Goal: Communication & Community: Answer question/provide support

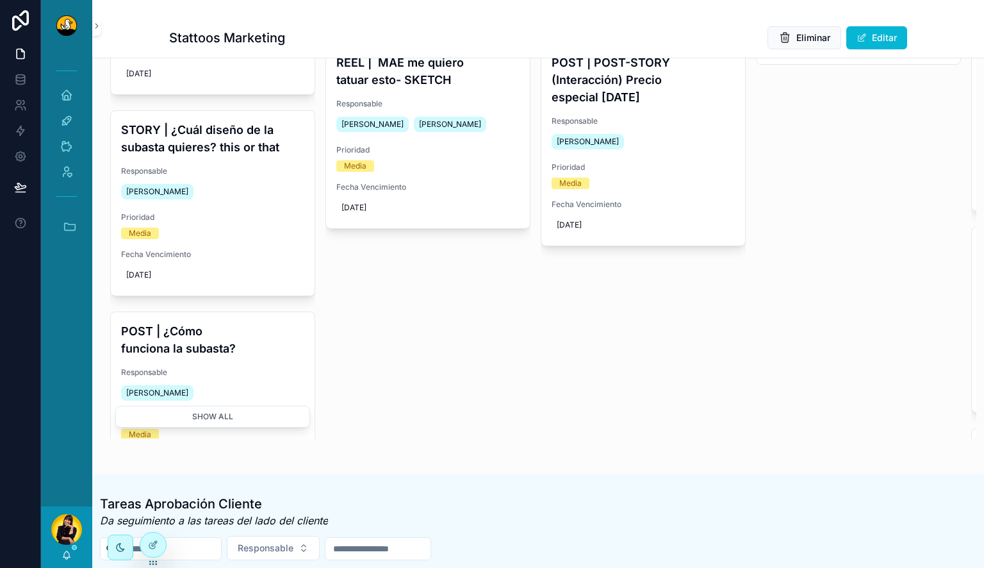
scroll to position [273, 0]
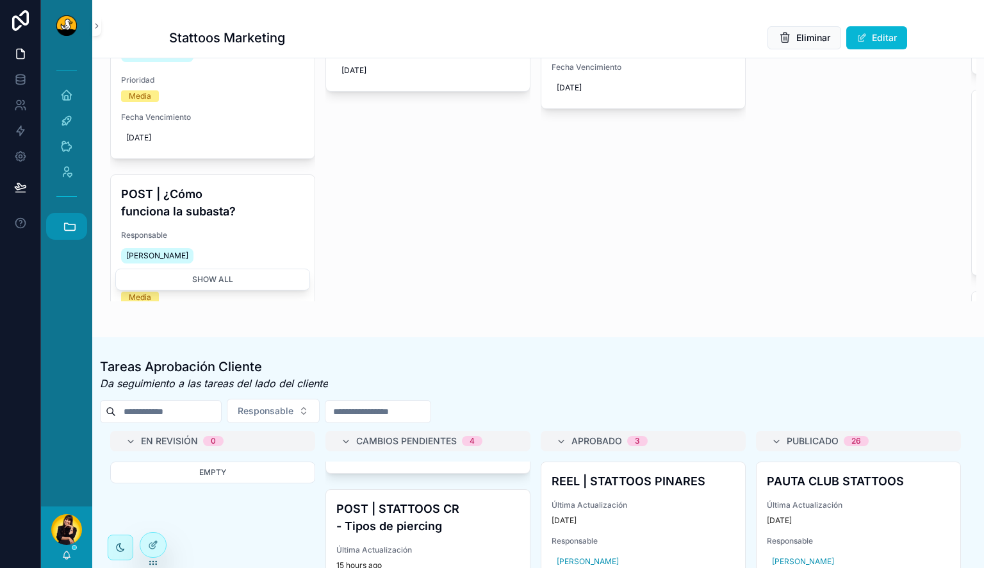
click at [63, 223] on icon "scrollable content" at bounding box center [70, 226] width 14 height 14
click at [69, 297] on span "JB" at bounding box center [66, 295] width 14 height 14
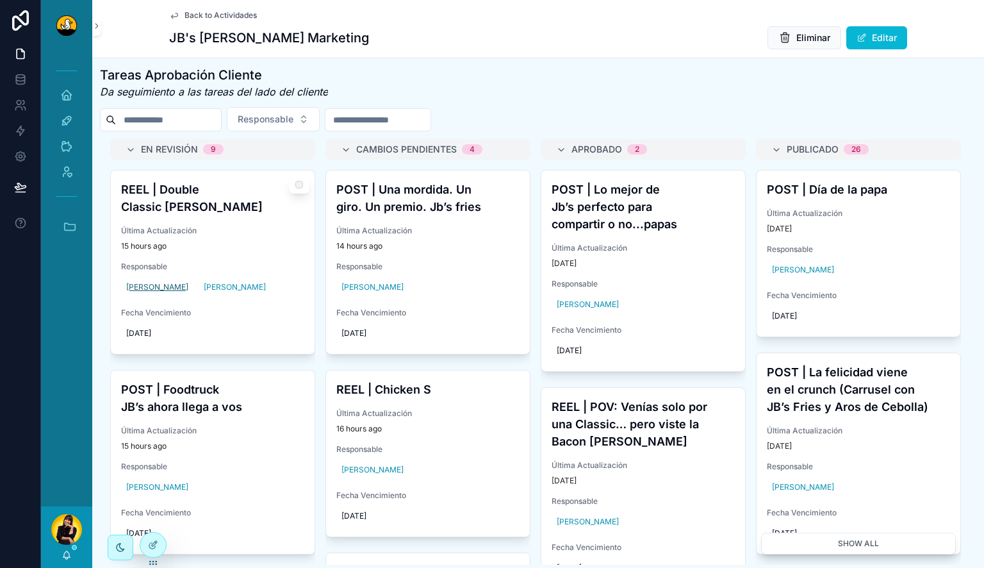
scroll to position [562, 0]
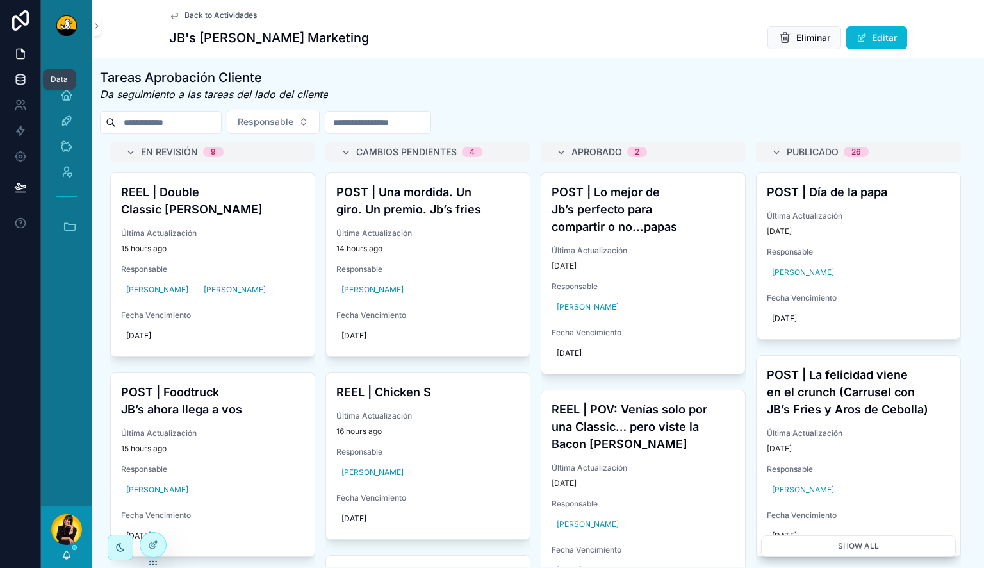
click at [23, 81] on icon at bounding box center [20, 78] width 8 height 5
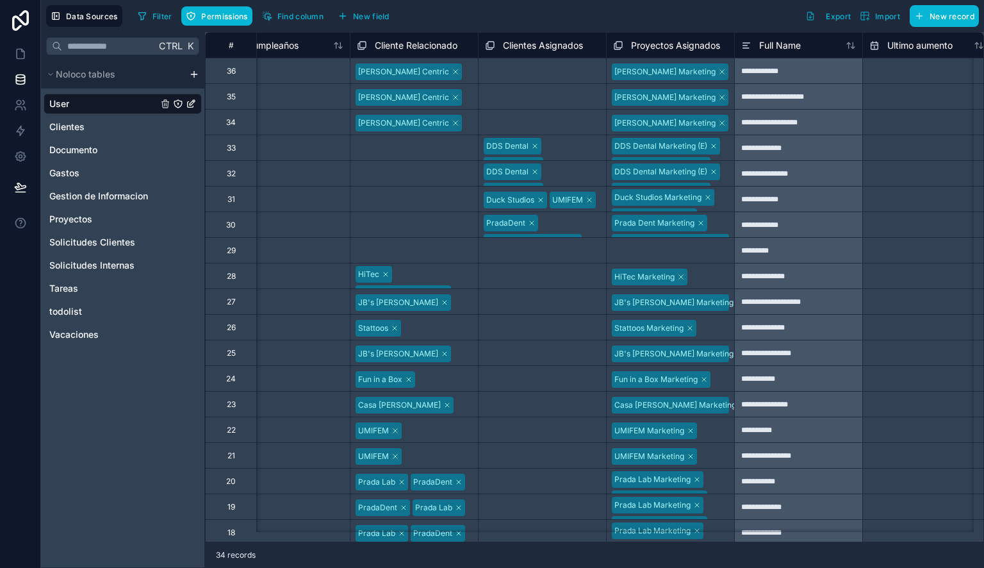
scroll to position [0, 2342]
click at [727, 299] on div "JB's [PERSON_NAME] Marketing" at bounding box center [670, 302] width 128 height 21
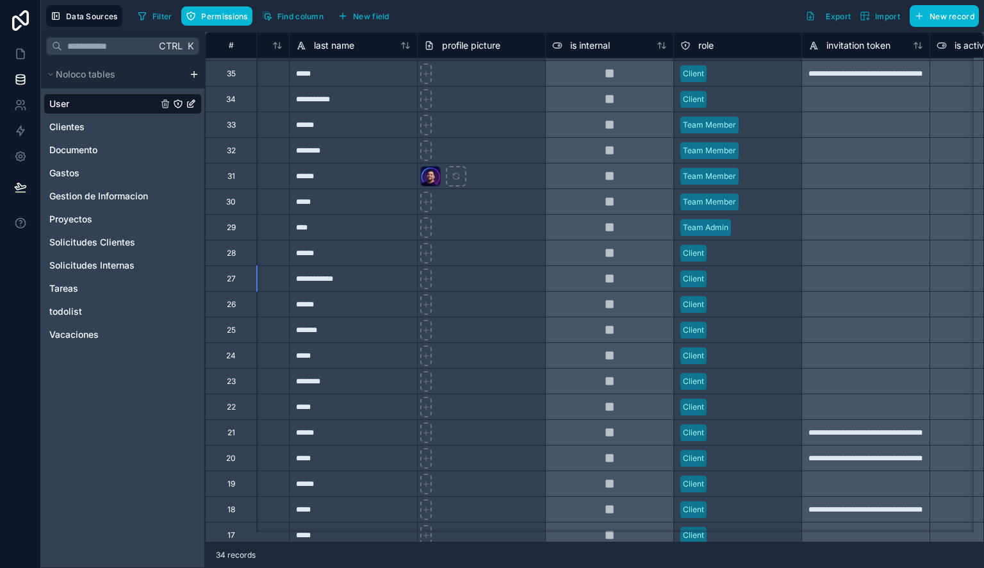
scroll to position [23, 0]
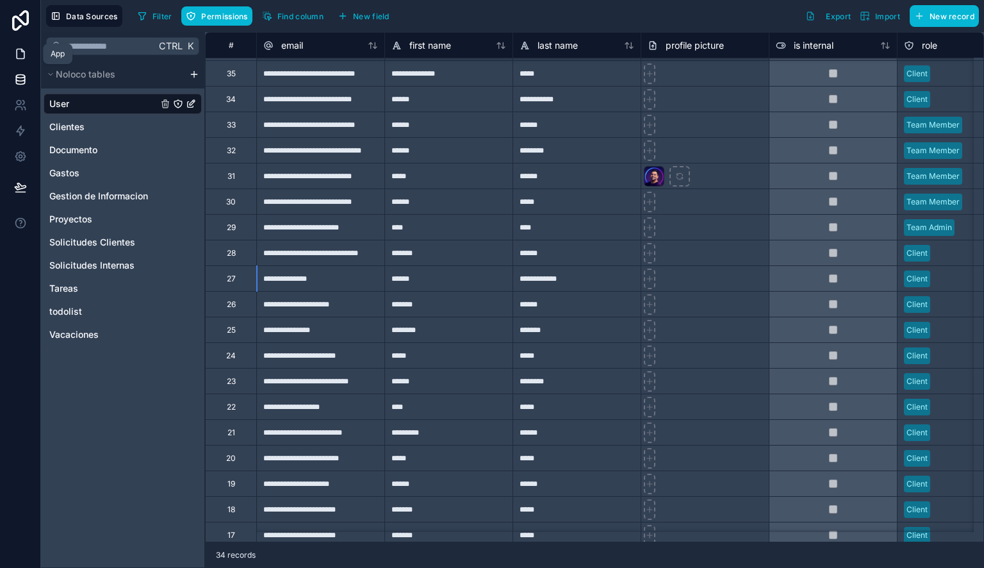
click at [16, 58] on icon at bounding box center [20, 53] width 13 height 13
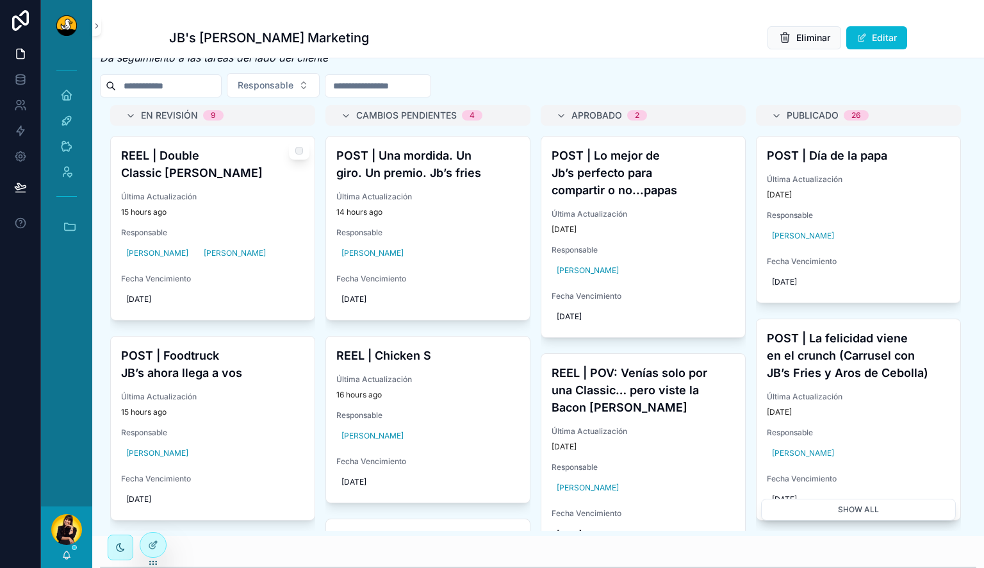
click at [219, 167] on h4 "REEL | Double Classic [PERSON_NAME]" at bounding box center [212, 164] width 183 height 35
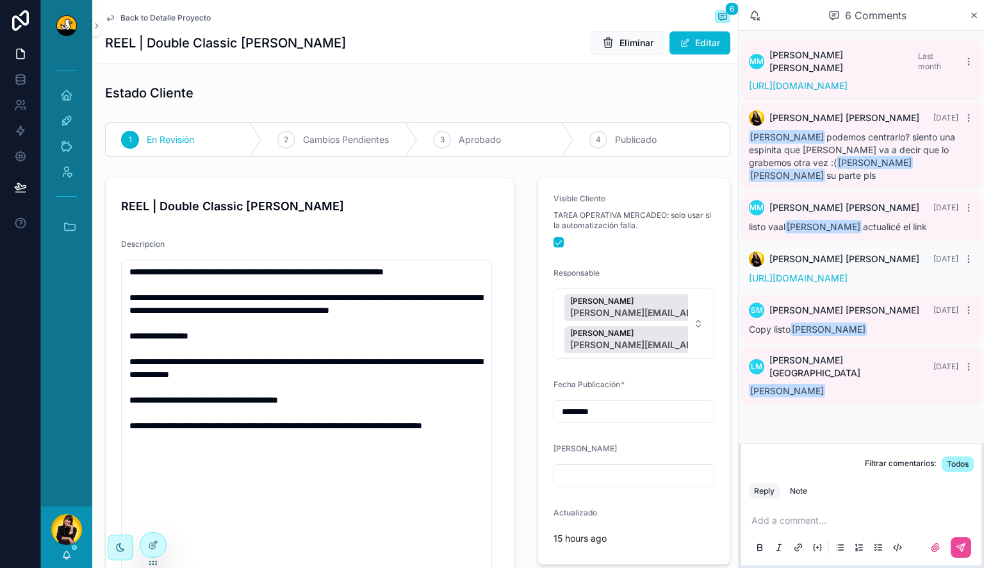
click at [794, 524] on p "scrollable content" at bounding box center [864, 520] width 225 height 13
click at [964, 545] on icon "scrollable content" at bounding box center [961, 547] width 8 height 8
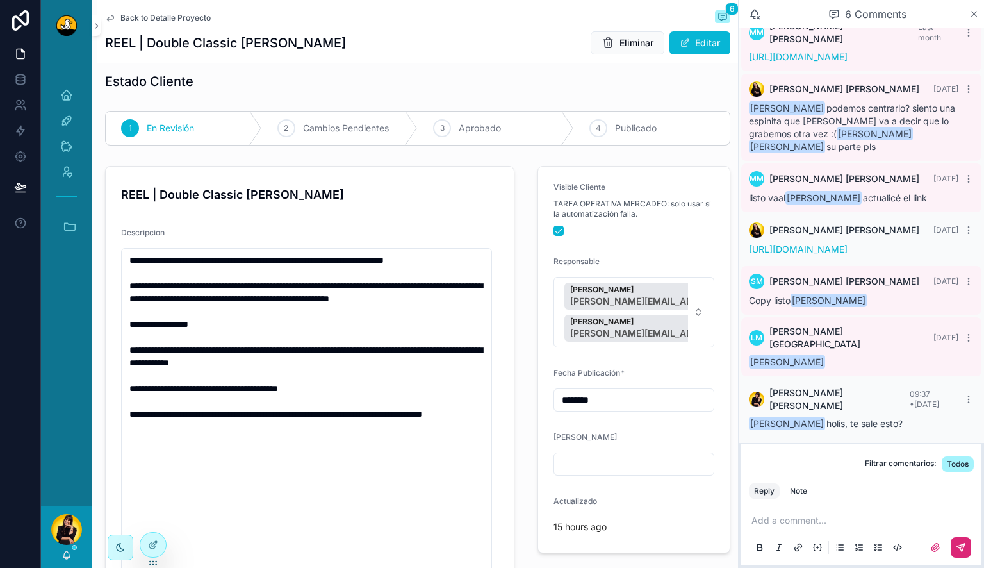
scroll to position [12, 0]
click at [162, 18] on span "Back to Detalle Proyecto" at bounding box center [165, 18] width 90 height 10
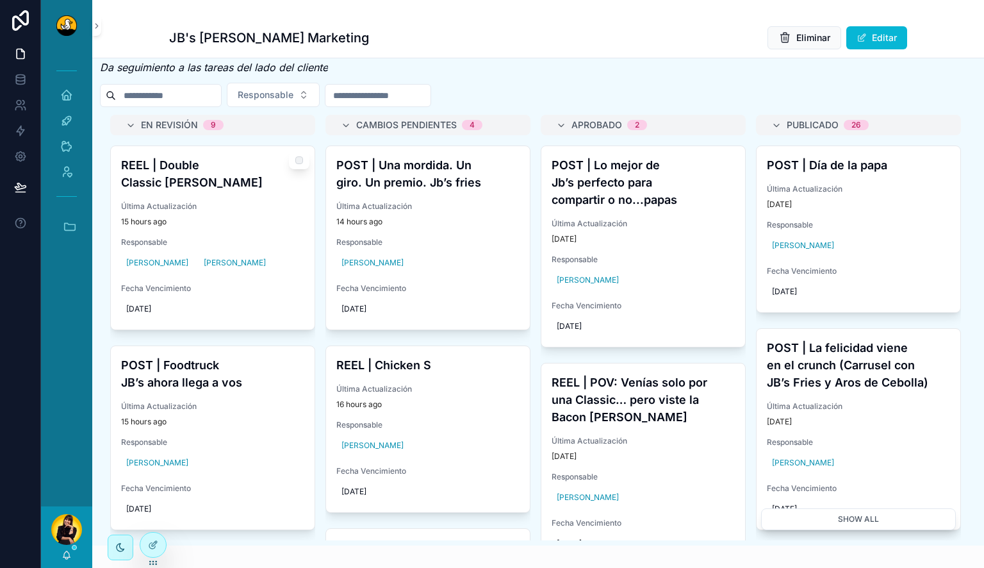
click at [258, 201] on span "Última Actualización" at bounding box center [212, 206] width 183 height 10
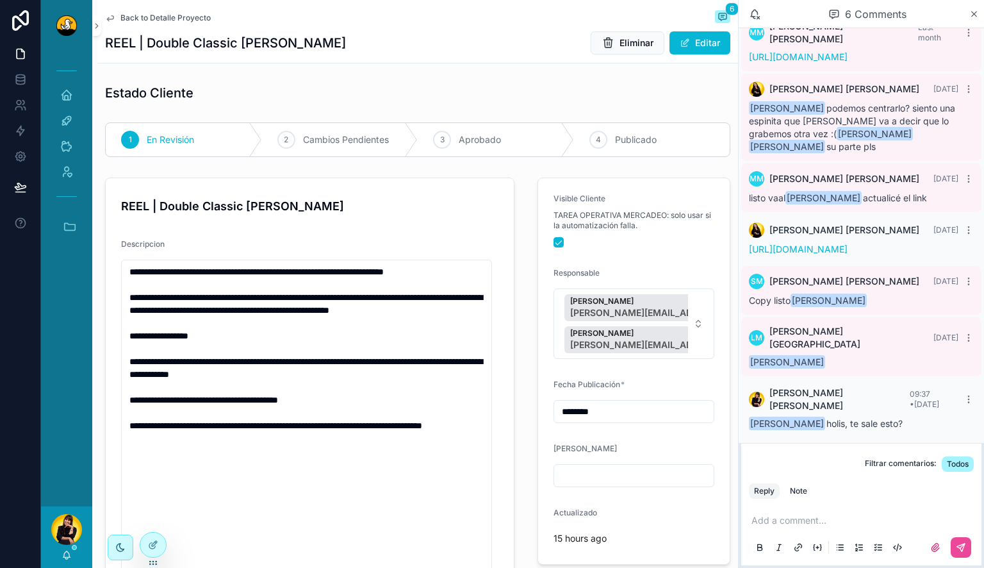
click at [138, 15] on span "Back to Detalle Proyecto" at bounding box center [165, 18] width 90 height 10
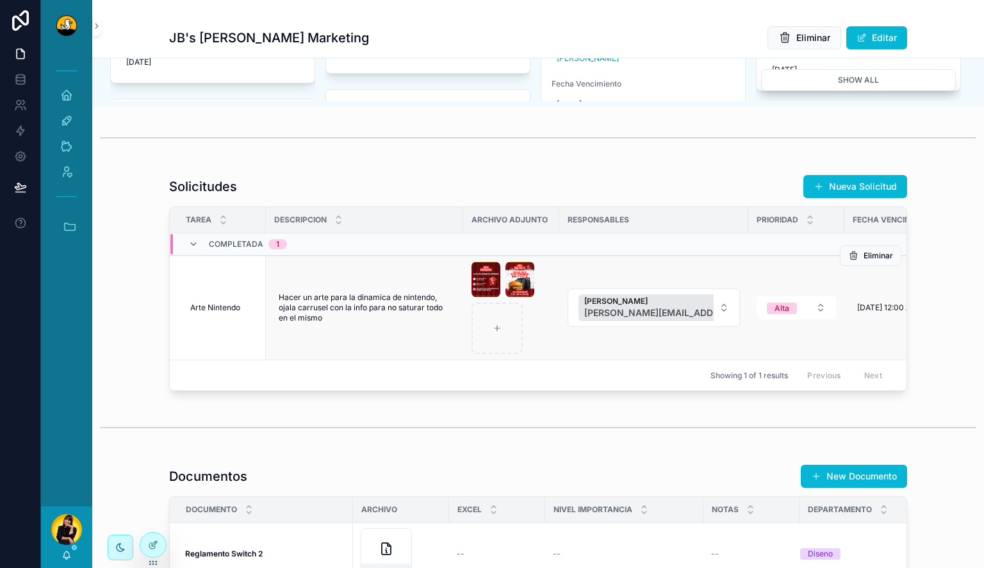
scroll to position [1027, 0]
click at [536, 349] on div "scrollable content" at bounding box center [511, 308] width 79 height 92
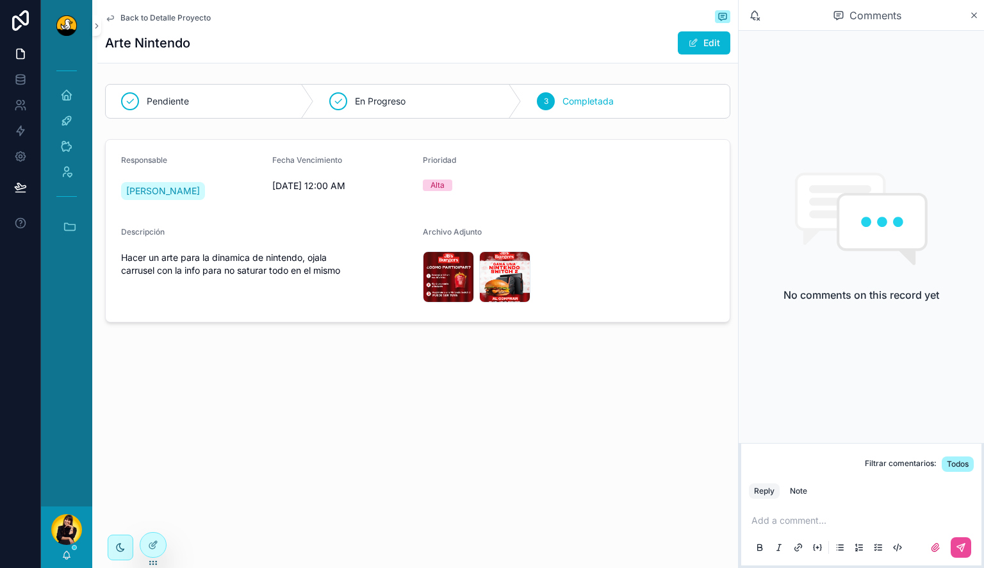
click at [791, 520] on p "scrollable content" at bounding box center [864, 520] width 225 height 13
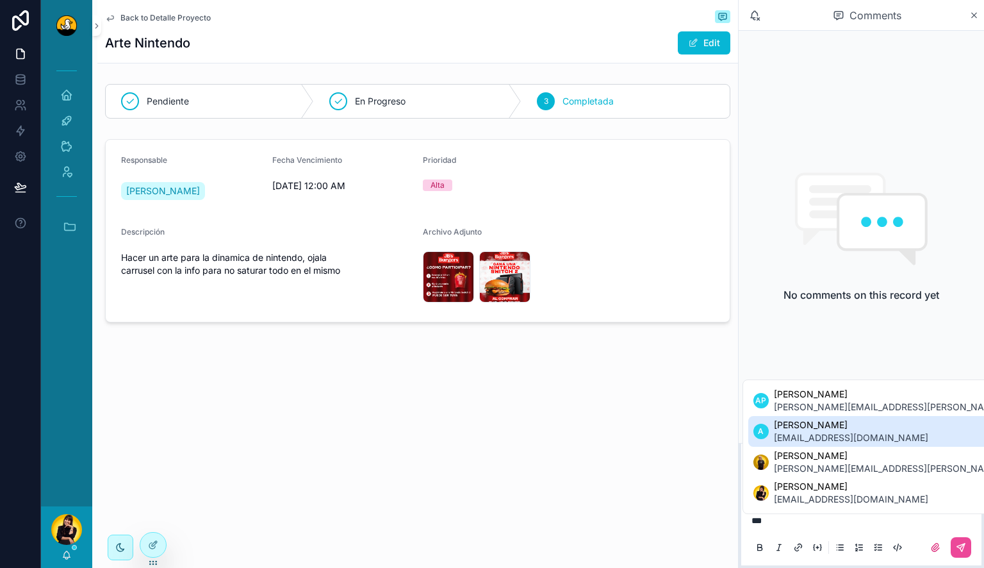
click at [851, 423] on span "[PERSON_NAME]" at bounding box center [851, 424] width 154 height 13
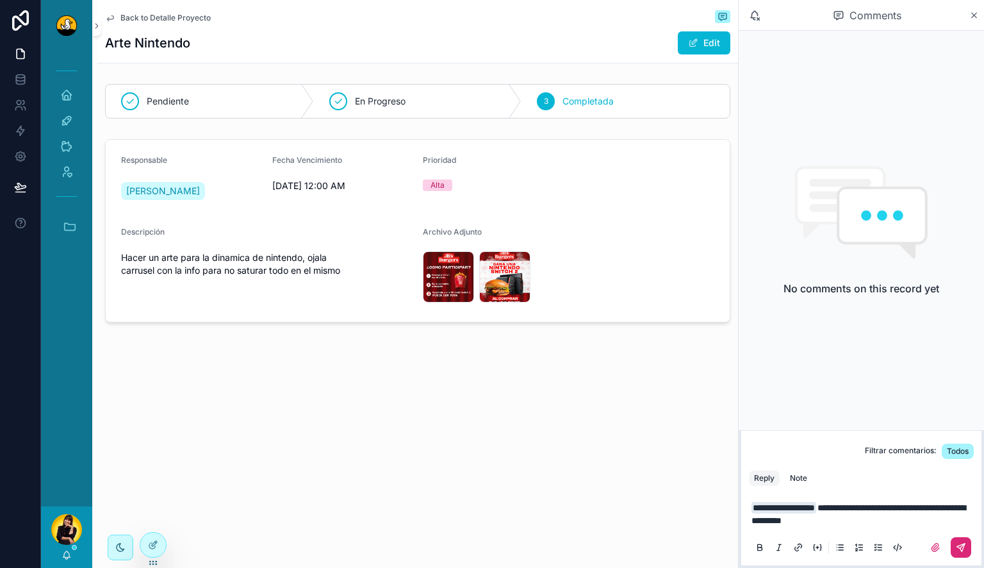
click at [965, 555] on button "scrollable content" at bounding box center [961, 547] width 21 height 21
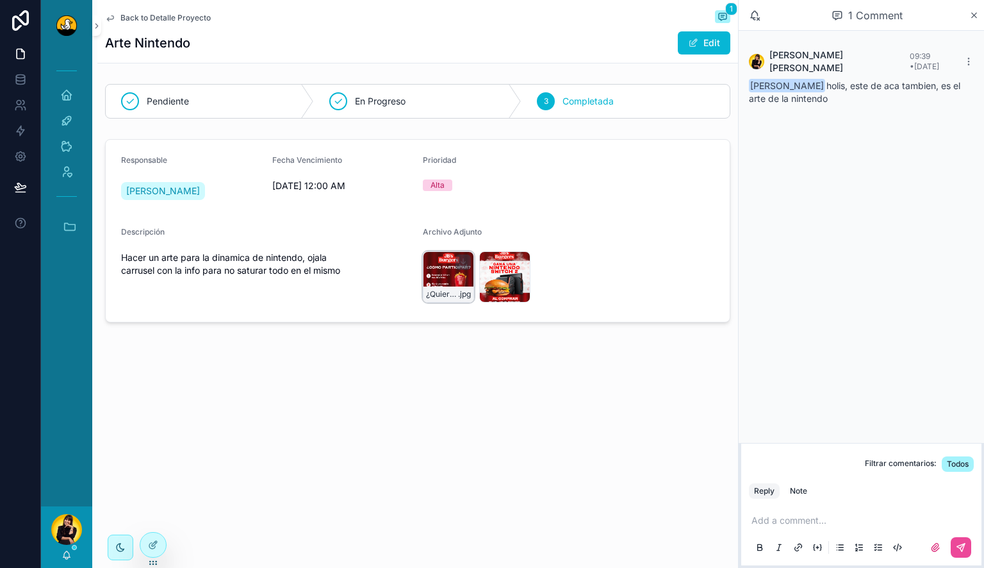
click at [441, 272] on div "¿Quieres-ganarte-un-Nintendo-Swtich_Mesa-de-trabajo-1-copia .jpg" at bounding box center [448, 276] width 51 height 51
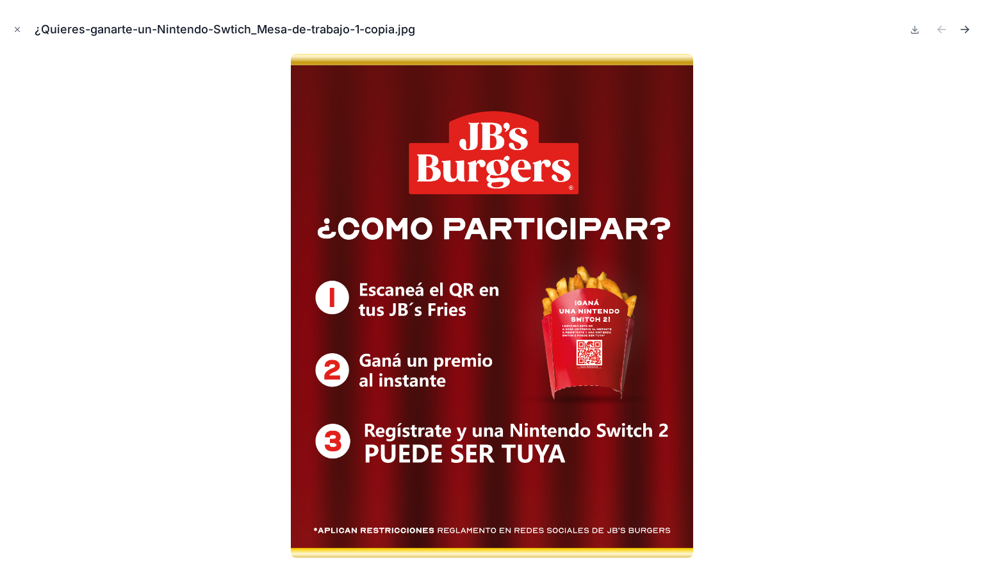
click at [964, 21] on button "Next file" at bounding box center [965, 30] width 18 height 18
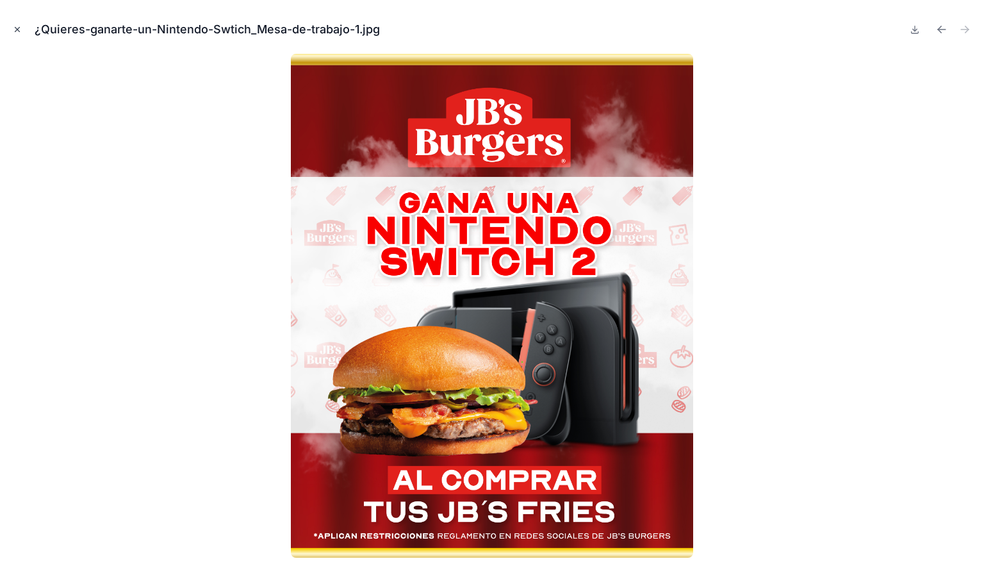
click at [17, 29] on icon "Close modal" at bounding box center [17, 30] width 4 height 4
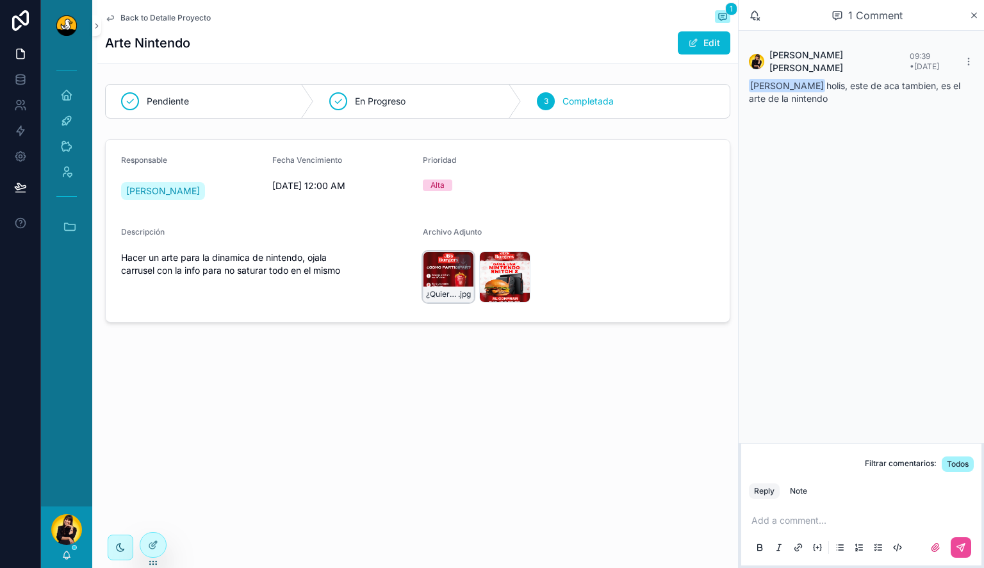
click at [432, 274] on div "¿Quieres-ganarte-un-Nintendo-Swtich_Mesa-de-trabajo-1-copia .jpg" at bounding box center [448, 276] width 51 height 51
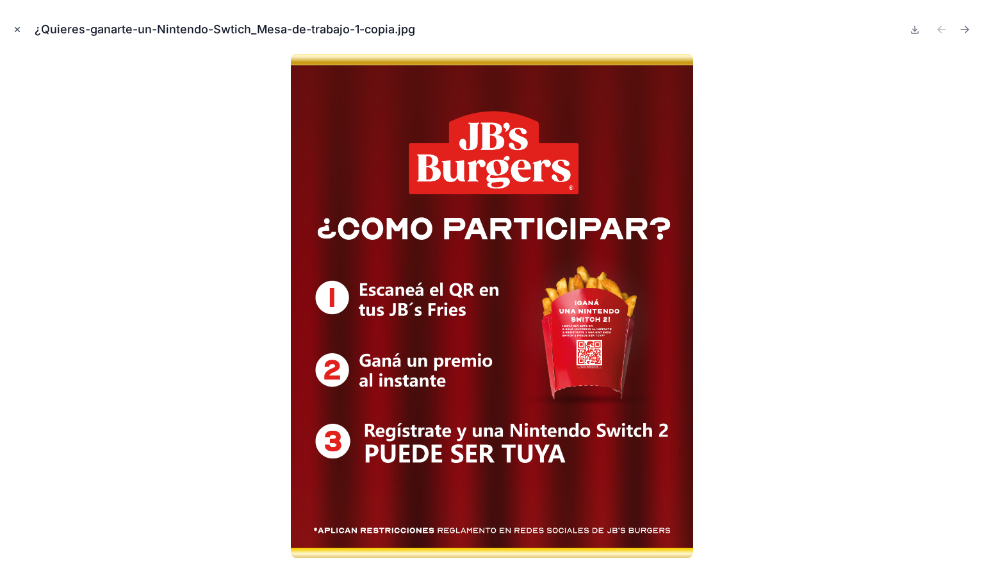
click at [17, 28] on icon "Close modal" at bounding box center [17, 29] width 9 height 9
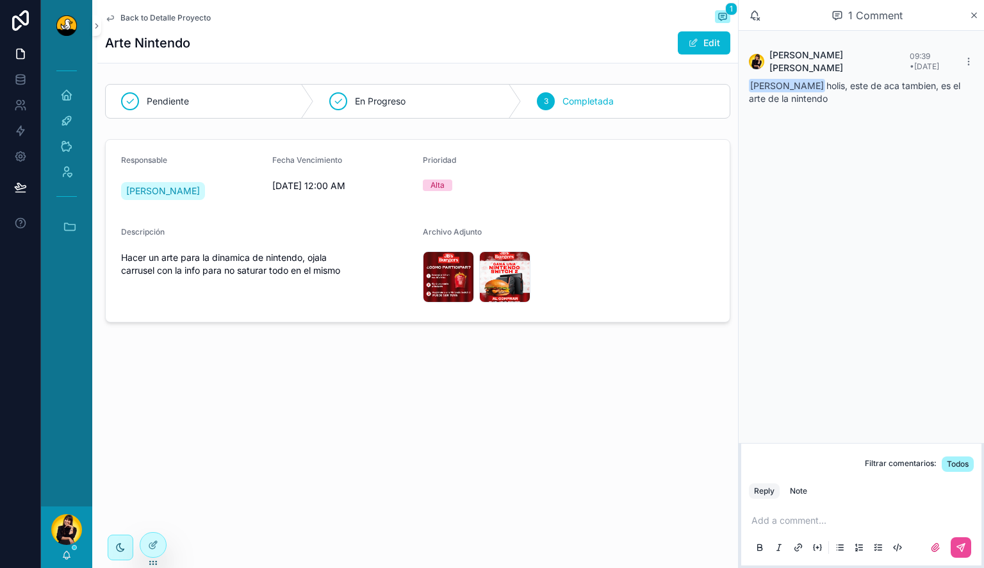
click at [182, 19] on span "Back to Detalle Proyecto" at bounding box center [165, 18] width 90 height 10
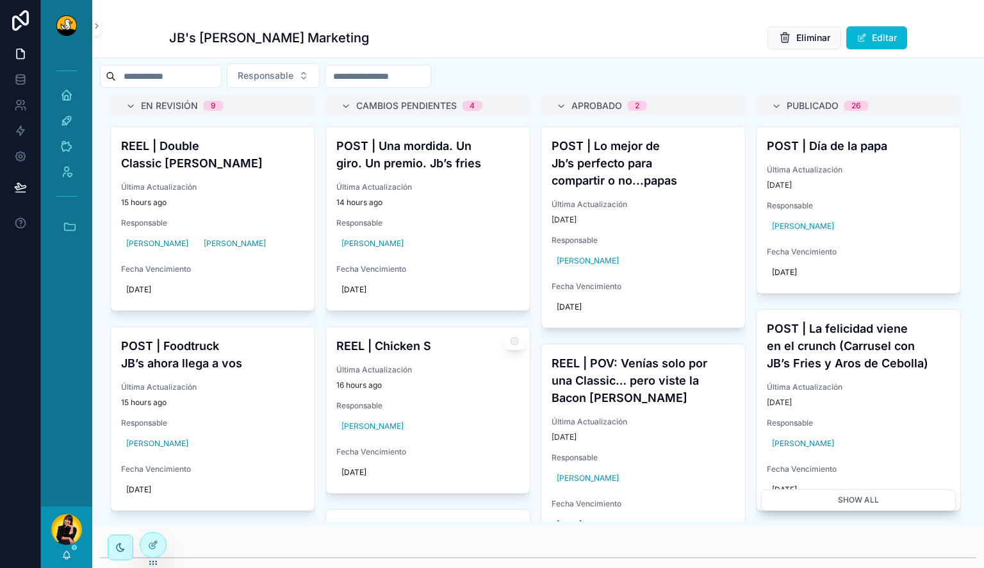
scroll to position [567, 0]
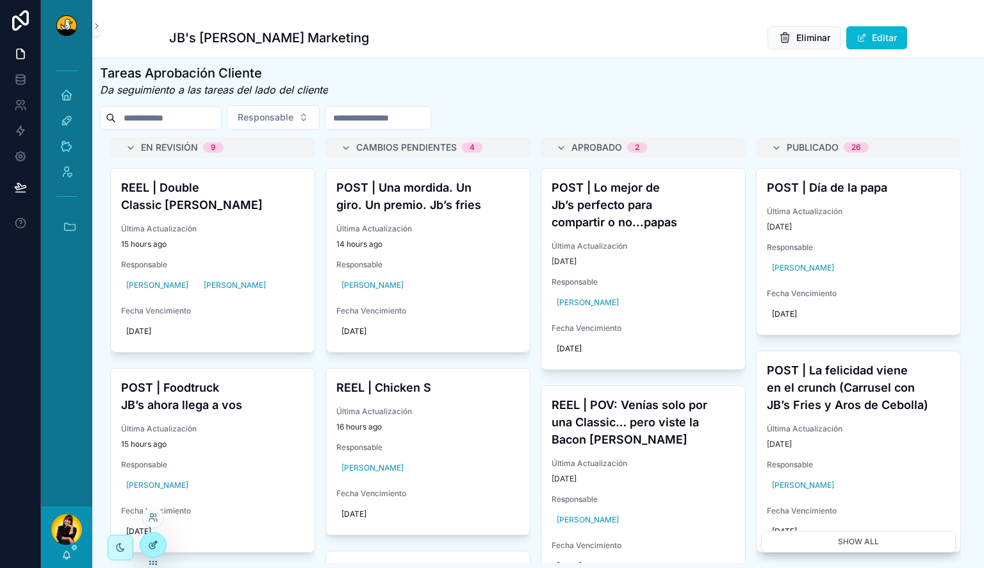
click at [158, 540] on div at bounding box center [153, 545] width 26 height 24
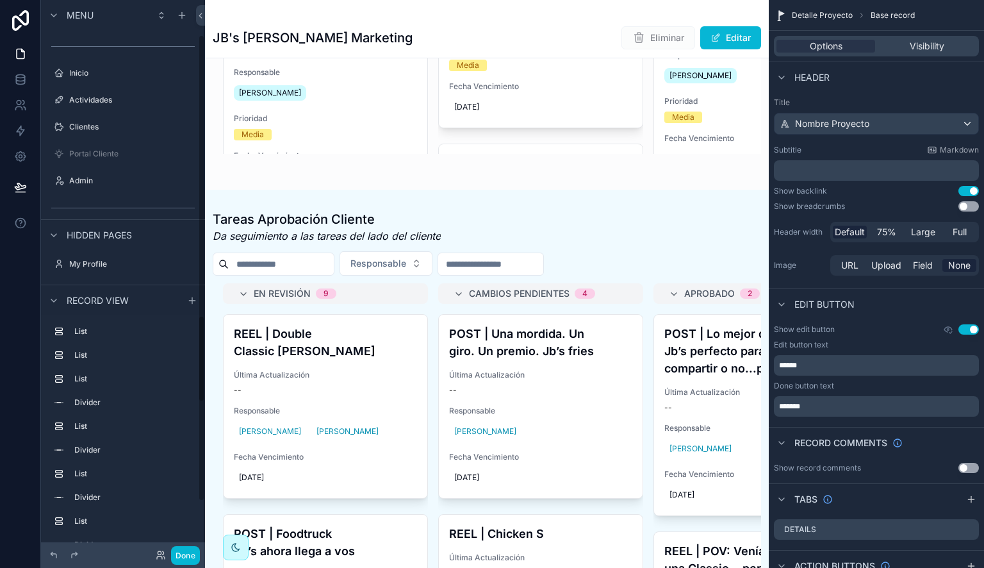
click at [17, 186] on icon at bounding box center [20, 187] width 13 height 13
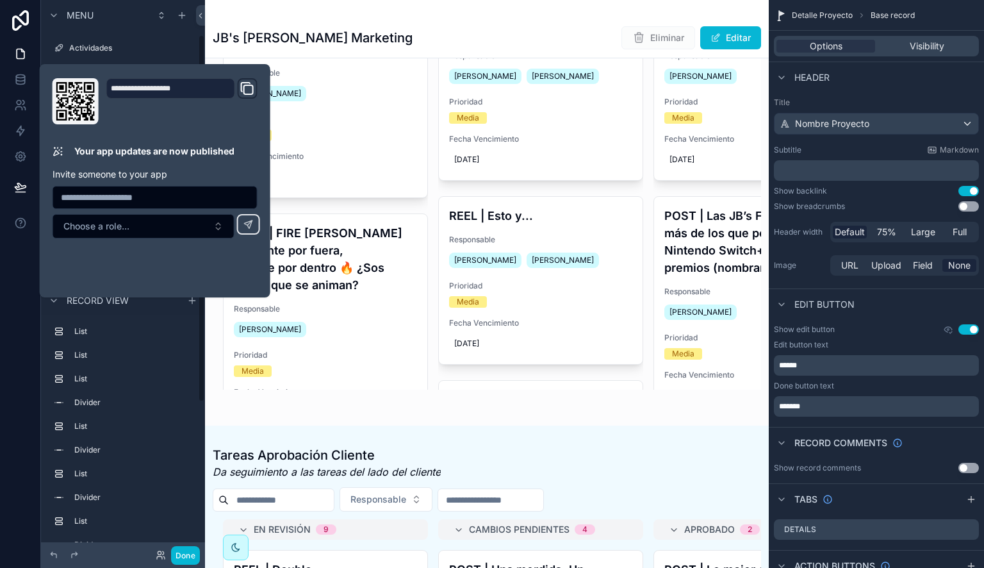
scroll to position [1079, 0]
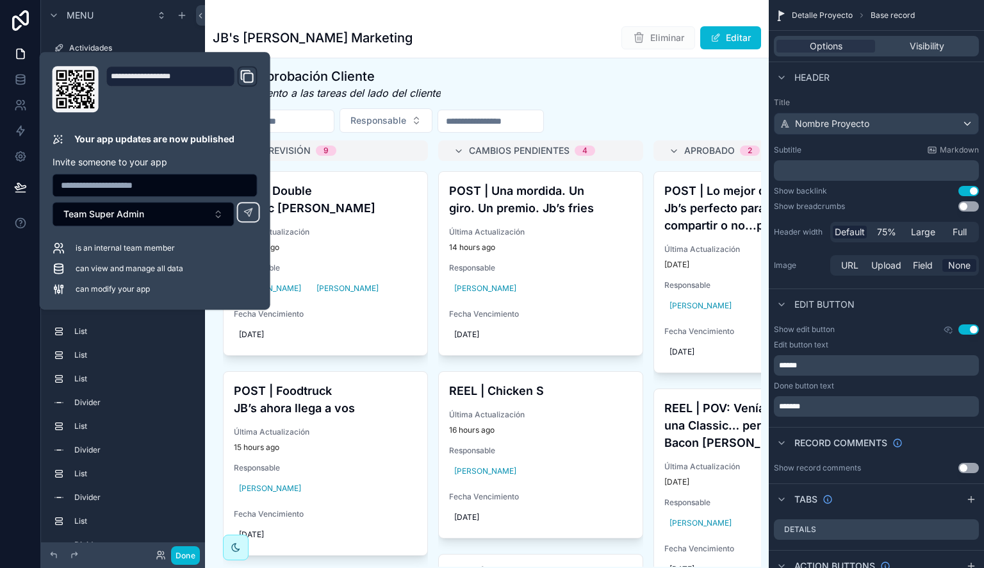
click at [24, 297] on div at bounding box center [20, 284] width 41 height 568
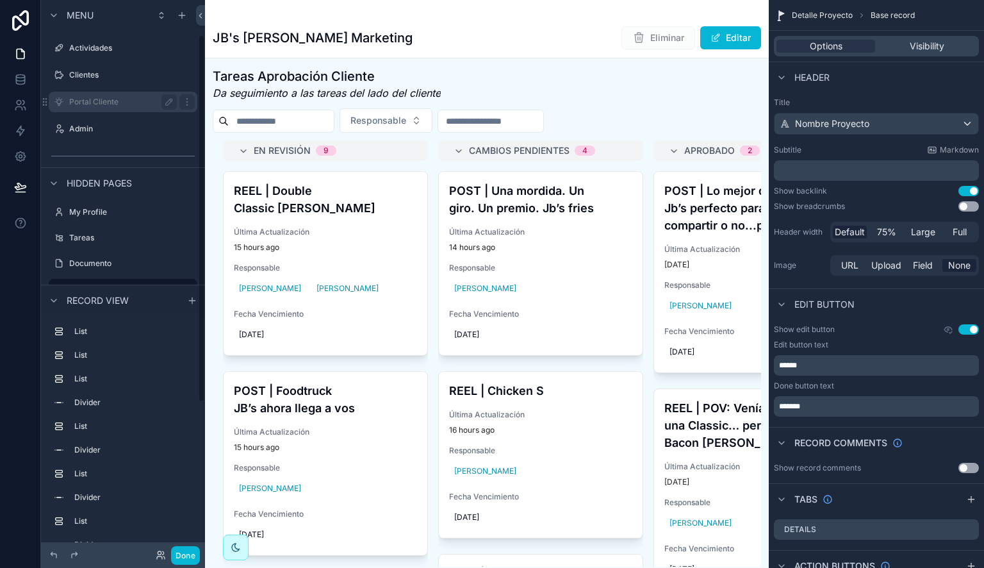
click at [142, 103] on label "Portal Cliente" at bounding box center [120, 102] width 103 height 10
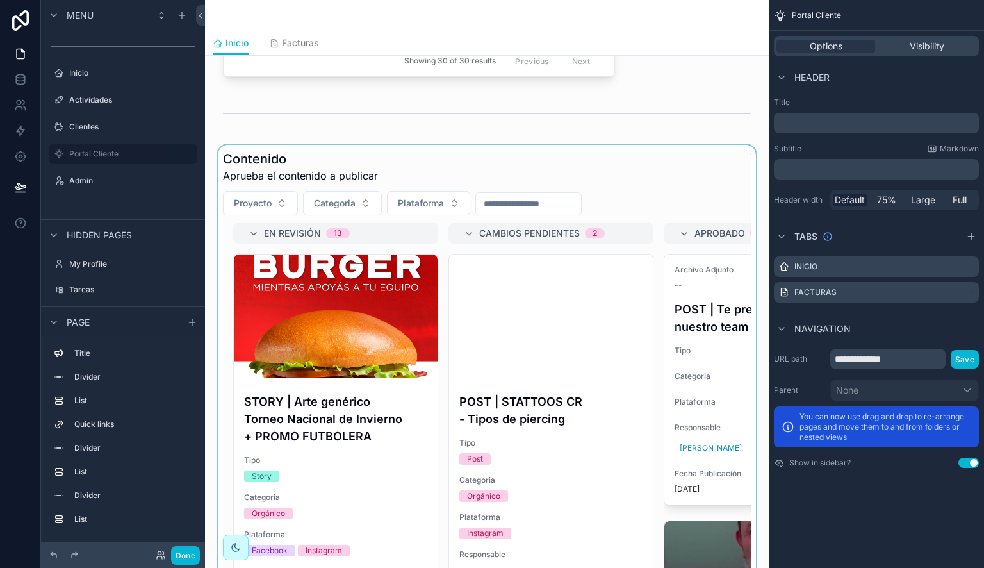
scroll to position [566, 0]
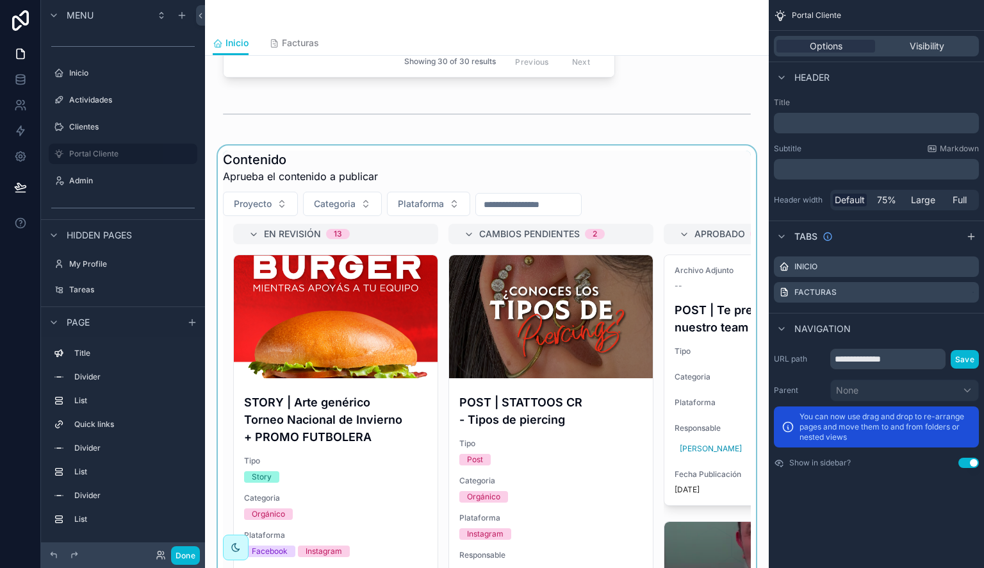
click at [428, 176] on div "scrollable content" at bounding box center [486, 399] width 543 height 509
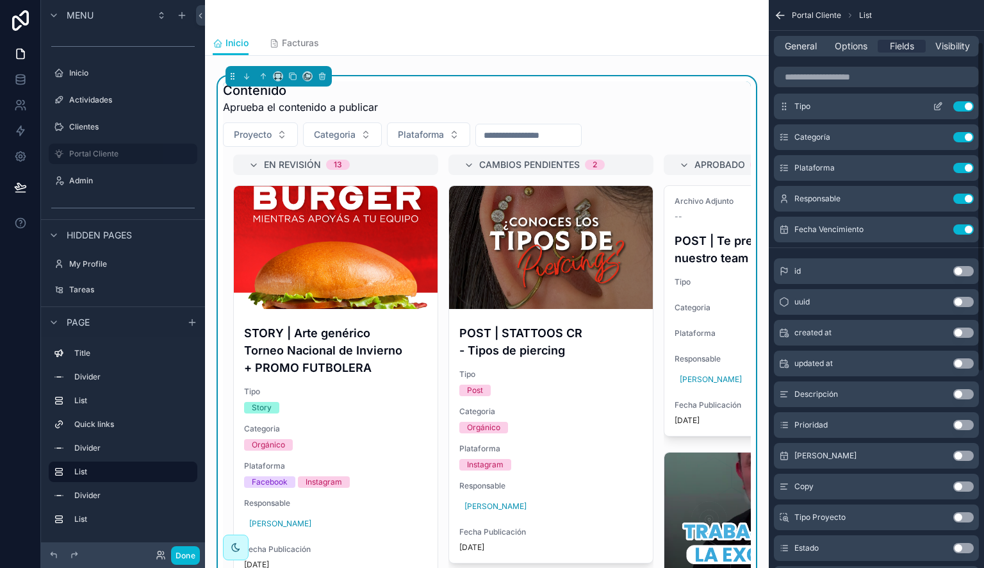
scroll to position [0, 0]
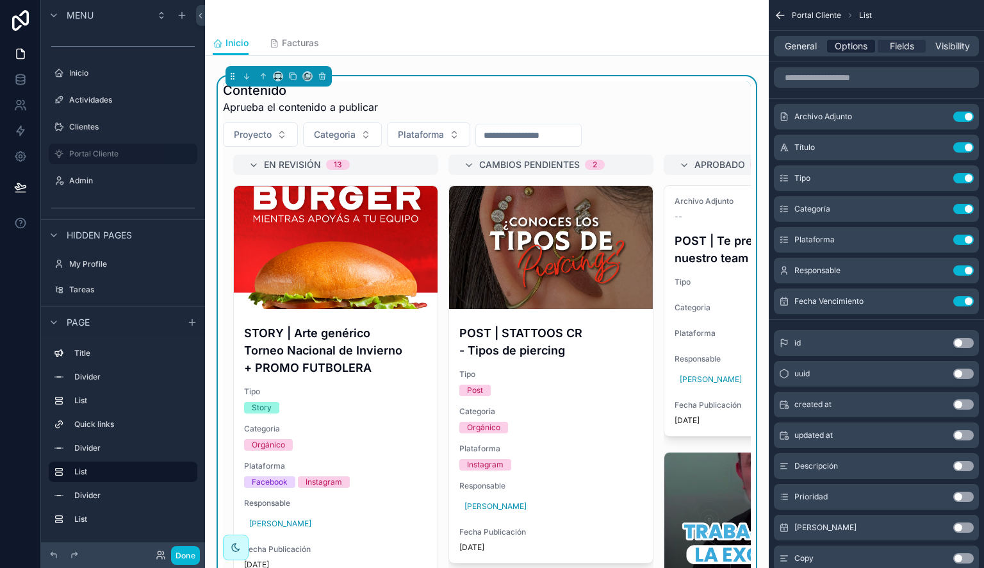
click at [841, 43] on span "Options" at bounding box center [851, 46] width 33 height 13
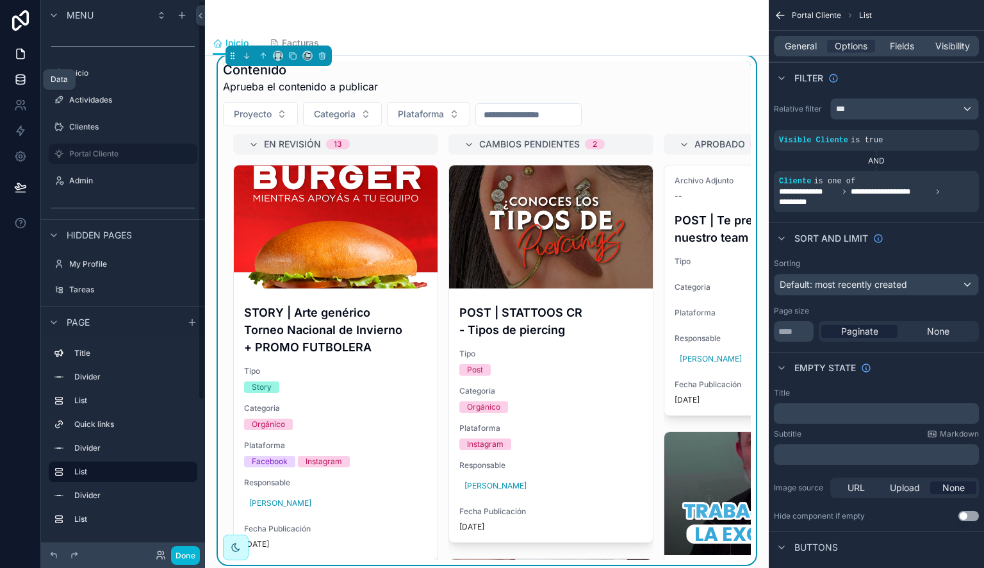
click at [18, 78] on icon at bounding box center [20, 79] width 13 height 13
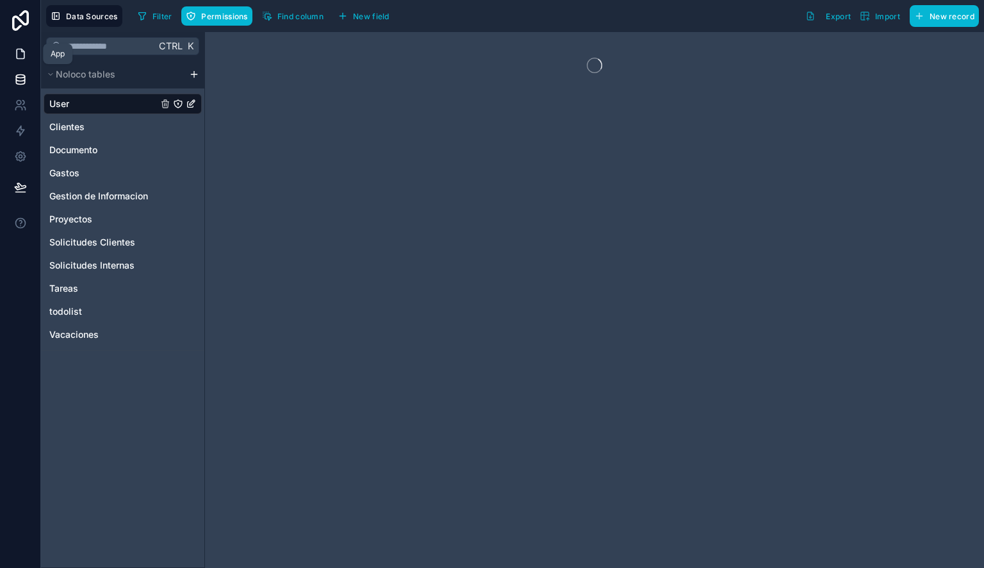
click at [14, 47] on icon at bounding box center [20, 53] width 13 height 13
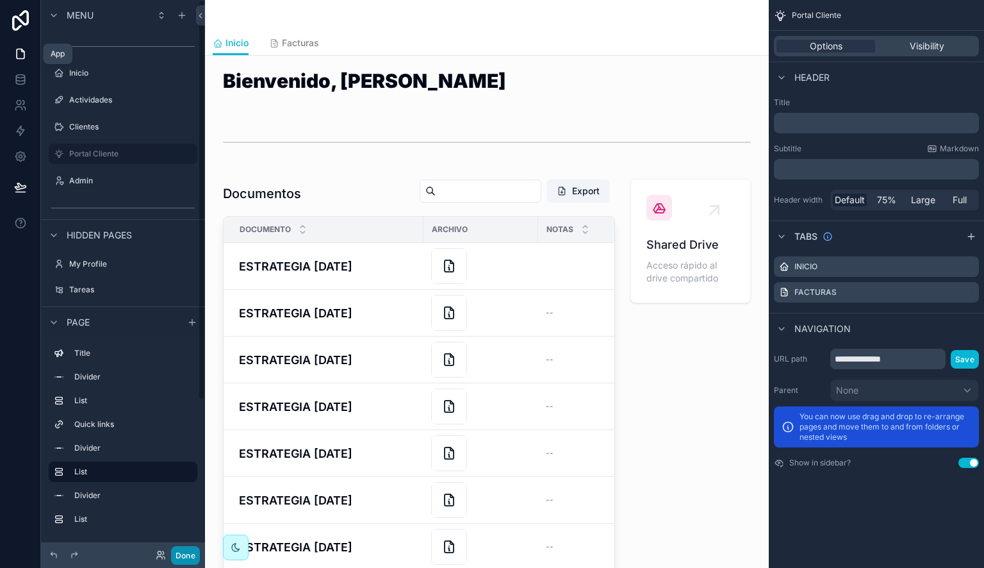
click at [183, 551] on button "Done" at bounding box center [185, 555] width 29 height 19
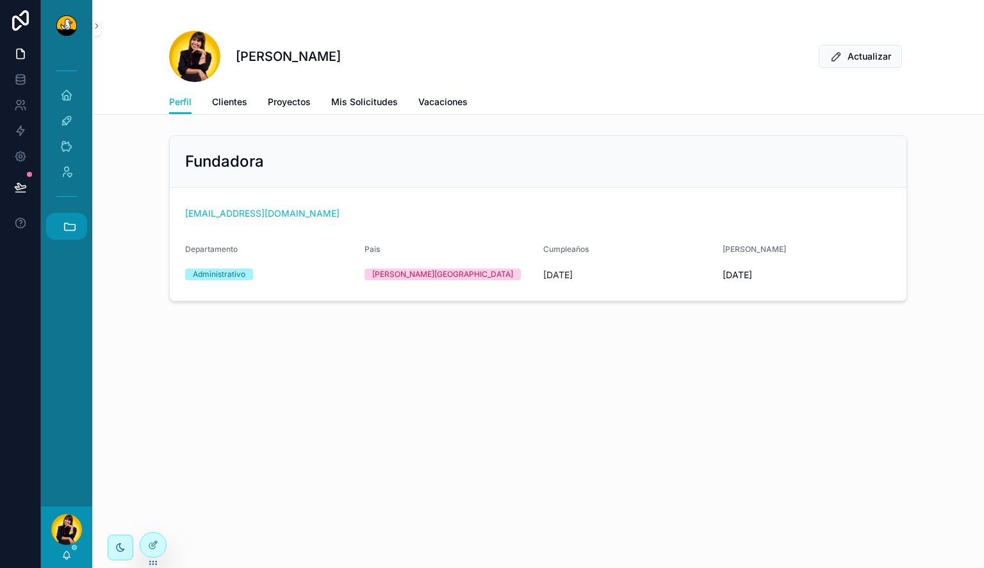
click at [76, 232] on icon "scrollable content" at bounding box center [70, 226] width 14 height 14
click at [69, 295] on span "JB" at bounding box center [66, 295] width 14 height 14
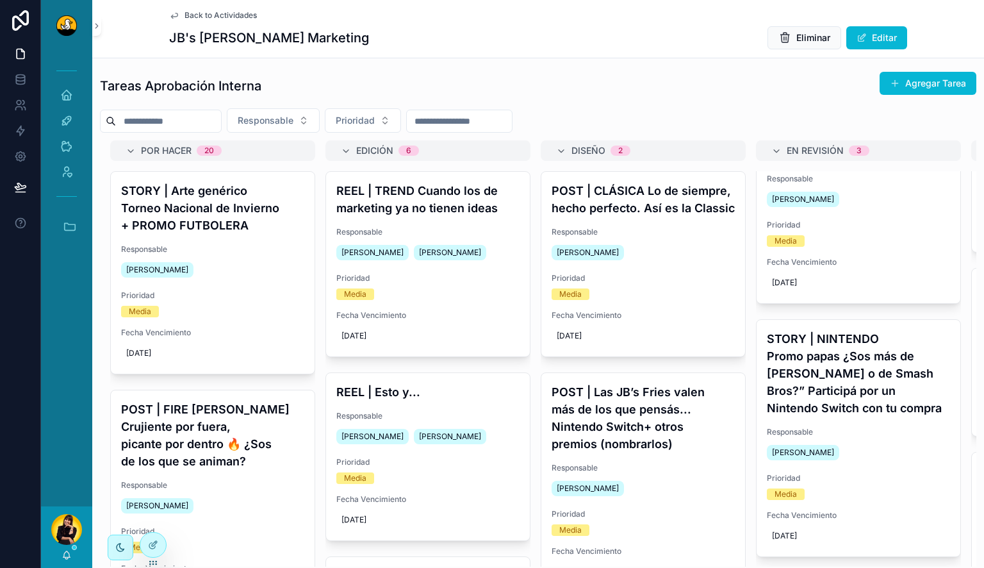
scroll to position [54, 0]
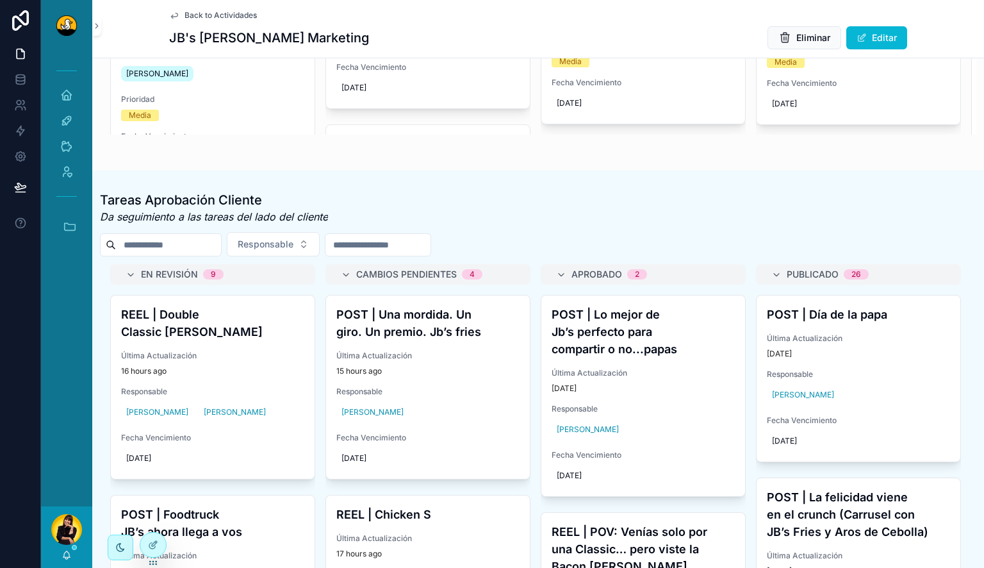
click at [567, 250] on div "Responsable" at bounding box center [538, 244] width 877 height 24
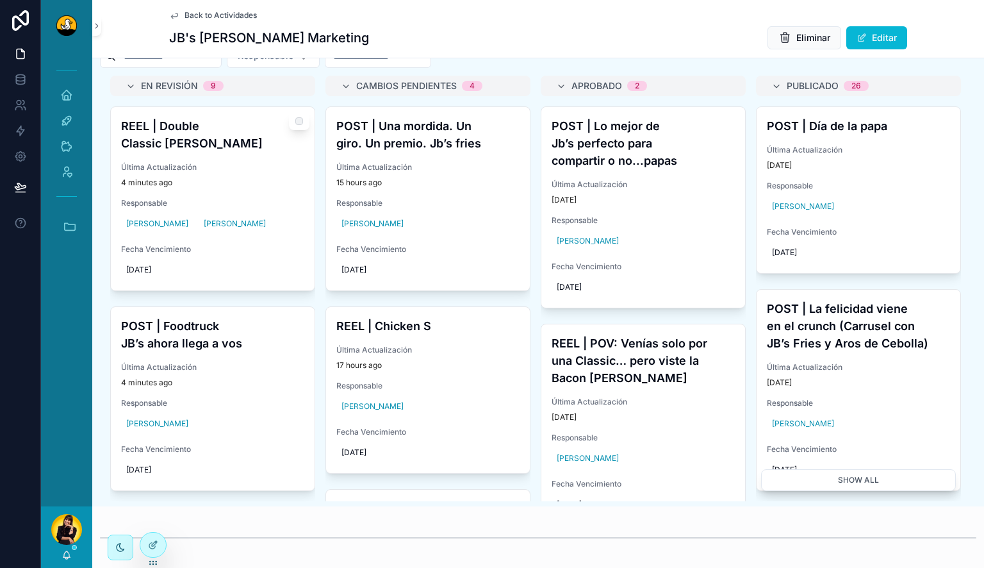
scroll to position [96, 0]
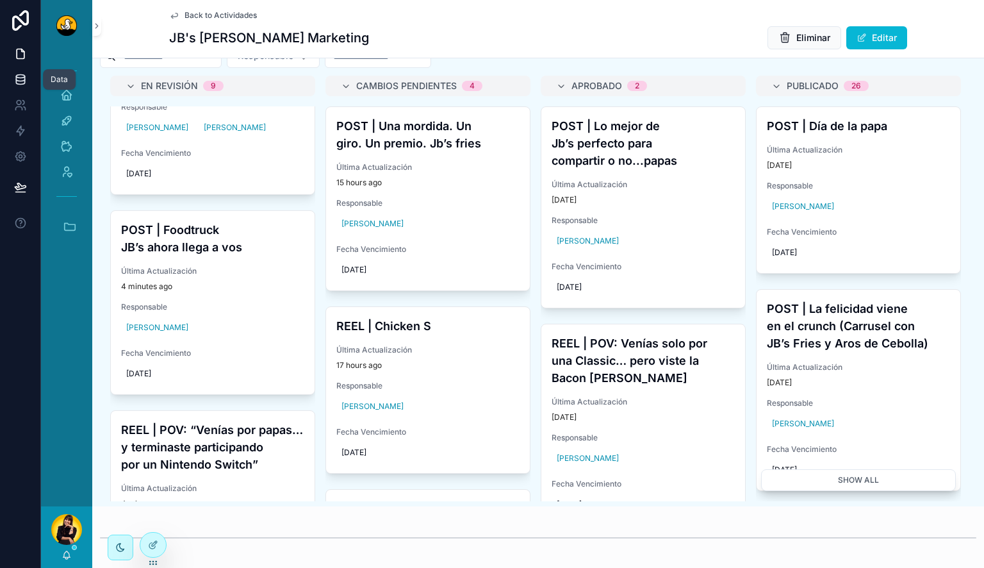
click at [13, 79] on link at bounding box center [20, 80] width 40 height 26
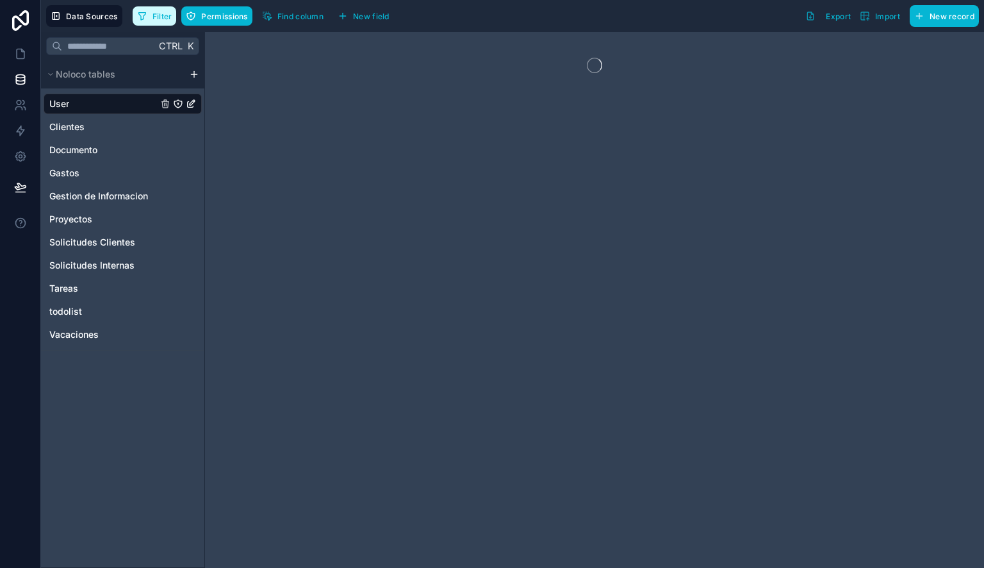
click at [167, 12] on span "Filter" at bounding box center [163, 17] width 20 height 10
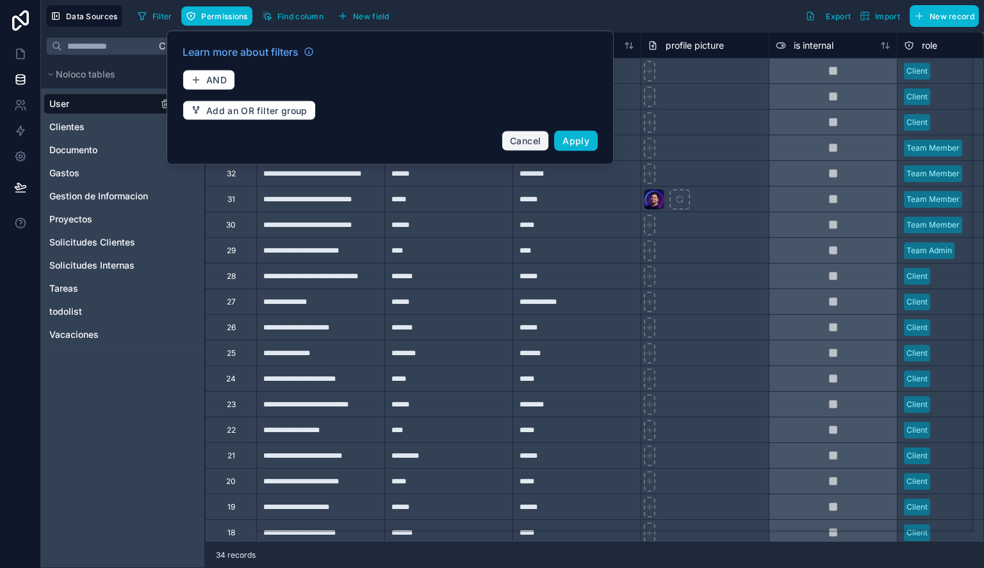
click at [519, 137] on span "Cancel" at bounding box center [525, 140] width 31 height 11
